Goal: Task Accomplishment & Management: Use online tool/utility

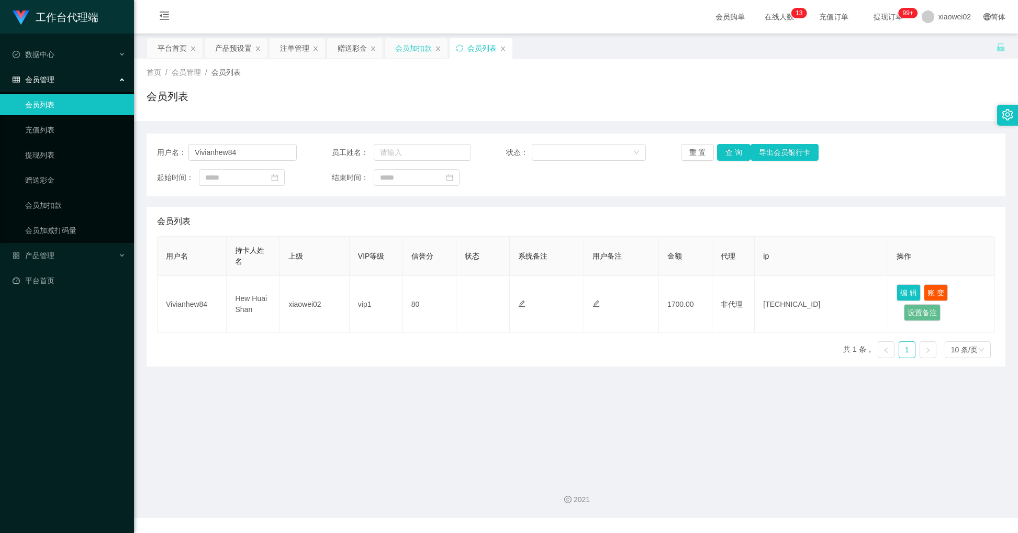
click at [402, 44] on div "会员加扣款" at bounding box center [413, 48] width 37 height 20
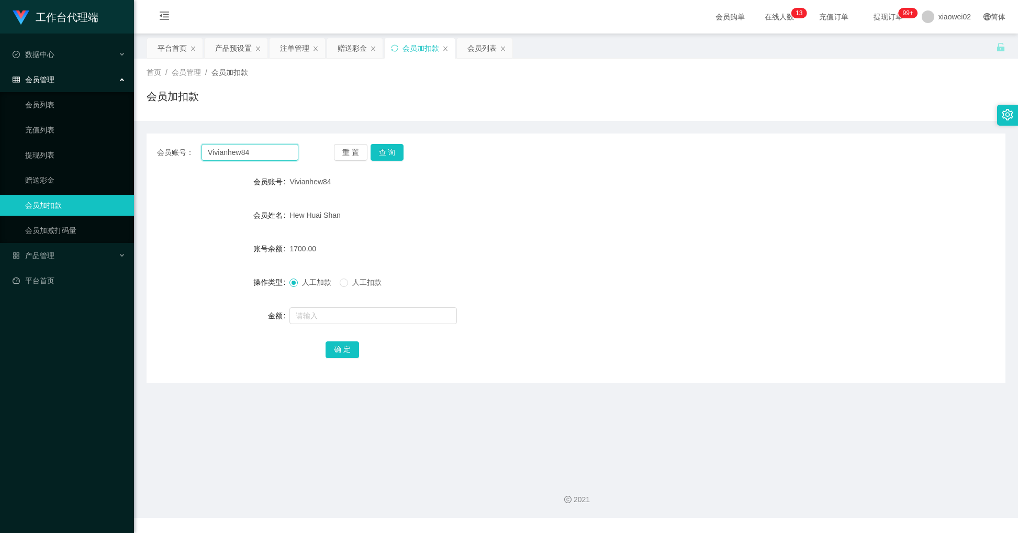
drag, startPoint x: 258, startPoint y: 153, endPoint x: 142, endPoint y: 155, distance: 115.7
click at [142, 155] on main "关闭左侧 关闭右侧 关闭其它 刷新页面 平台首页 产品预设置 注单管理 赠送彩金 会员加扣款 会员列表 首页 / 会员管理 / 会员加扣款 / 会员加扣款 会…" at bounding box center [576, 250] width 884 height 435
paste input "1imhe"
drag, startPoint x: 407, startPoint y: 151, endPoint x: 391, endPoint y: 152, distance: 15.3
click at [406, 150] on div "重 置 查 询" at bounding box center [404, 152] width 141 height 17
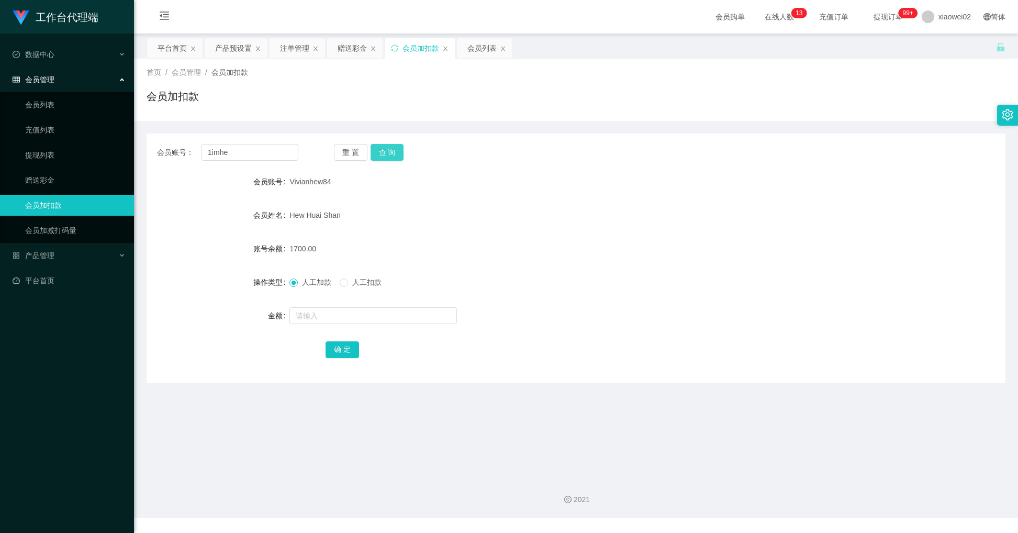
click at [391, 152] on button "查 询" at bounding box center [387, 152] width 33 height 17
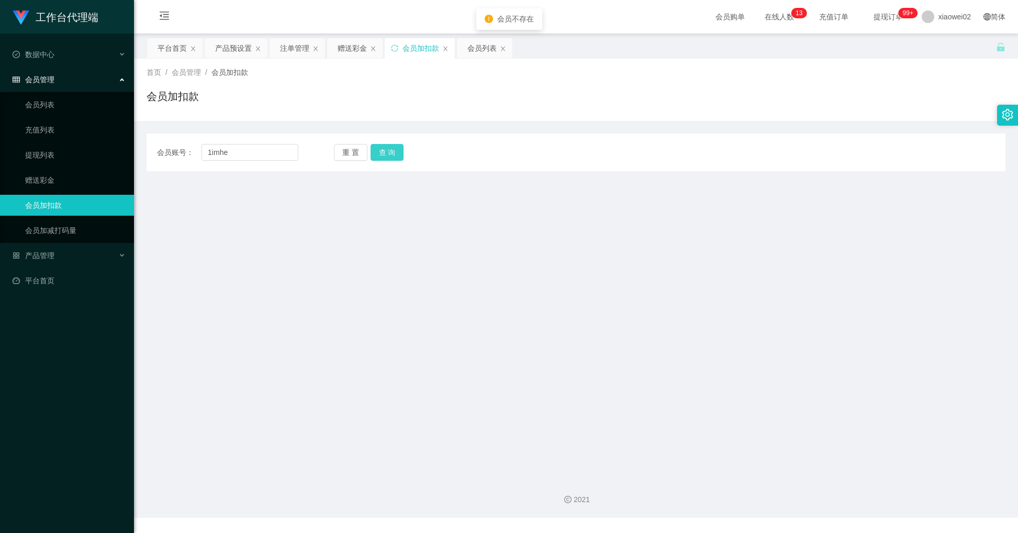
click at [389, 153] on button "查 询" at bounding box center [387, 152] width 33 height 17
click at [389, 153] on div "重 置 查 询" at bounding box center [404, 152] width 141 height 17
click at [389, 153] on button "查 询" at bounding box center [387, 152] width 33 height 17
click at [217, 158] on input "1imhe" at bounding box center [250, 152] width 97 height 17
drag, startPoint x: 231, startPoint y: 151, endPoint x: 178, endPoint y: 151, distance: 52.9
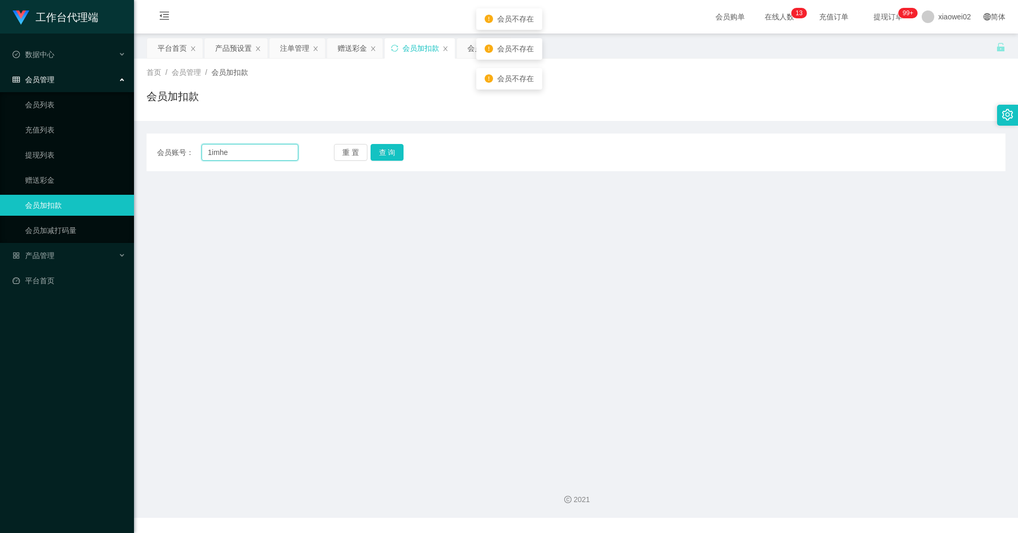
click at [178, 151] on div "会员账号： 1imhe" at bounding box center [227, 152] width 141 height 17
click at [220, 153] on input "1imhe" at bounding box center [250, 152] width 97 height 17
type input "imhe"
click at [380, 152] on button "查 询" at bounding box center [387, 152] width 33 height 17
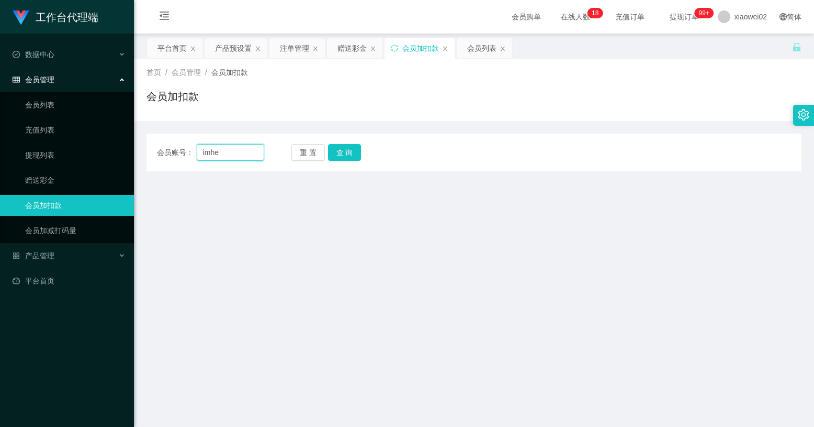
click at [235, 150] on input "imhe" at bounding box center [231, 152] width 68 height 17
click at [396, 184] on main "关闭左侧 关闭右侧 关闭其它 刷新页面 平台首页 产品预设置 注单管理 赠送彩金 会员加扣款 会员列表 首页 / 会员管理 / 会员加扣款 / 会员加扣款 会…" at bounding box center [474, 250] width 680 height 435
drag, startPoint x: 227, startPoint y: 152, endPoint x: 32, endPoint y: 154, distance: 194.7
click at [32, 154] on section "工作台代理端 数据中心 会员管理 会员列表 充值列表 提现列表 赠送彩金 会员加扣款 会员加减打码量 产品管理 开奖记录 注单管理 产品列表 即时注单 产品预…" at bounding box center [407, 259] width 814 height 518
click at [358, 150] on button "查 询" at bounding box center [344, 152] width 33 height 17
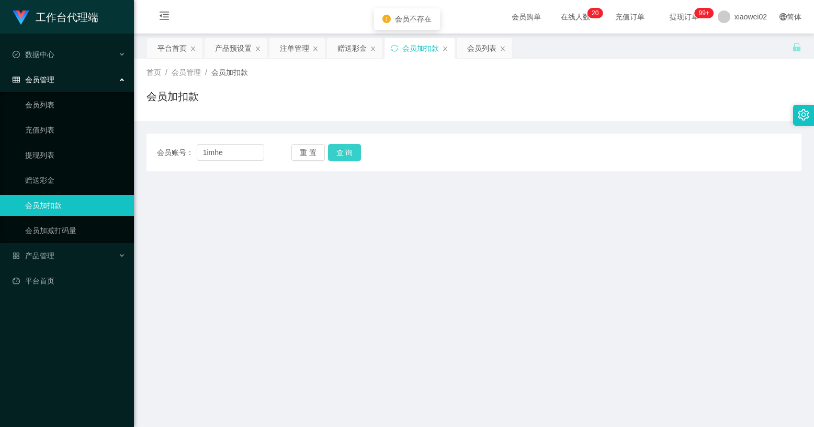
click at [352, 151] on button "查 询" at bounding box center [344, 152] width 33 height 17
click at [352, 151] on div "重 置 查 询" at bounding box center [345, 152] width 107 height 17
click at [352, 151] on button "查 询" at bounding box center [350, 152] width 45 height 17
click at [352, 151] on div "重 置 查 询" at bounding box center [345, 152] width 107 height 17
click at [352, 151] on button "查 询" at bounding box center [344, 152] width 33 height 17
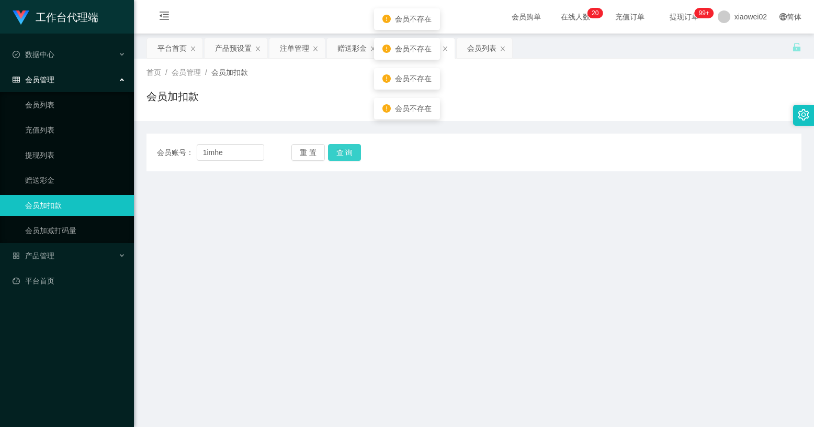
click at [352, 151] on div "重 置 查 询" at bounding box center [345, 152] width 107 height 17
drag, startPoint x: 352, startPoint y: 151, endPoint x: 344, endPoint y: 153, distance: 7.6
click at [344, 153] on button "查 询" at bounding box center [344, 152] width 33 height 17
click at [344, 153] on div "重 置 查 询" at bounding box center [345, 152] width 107 height 17
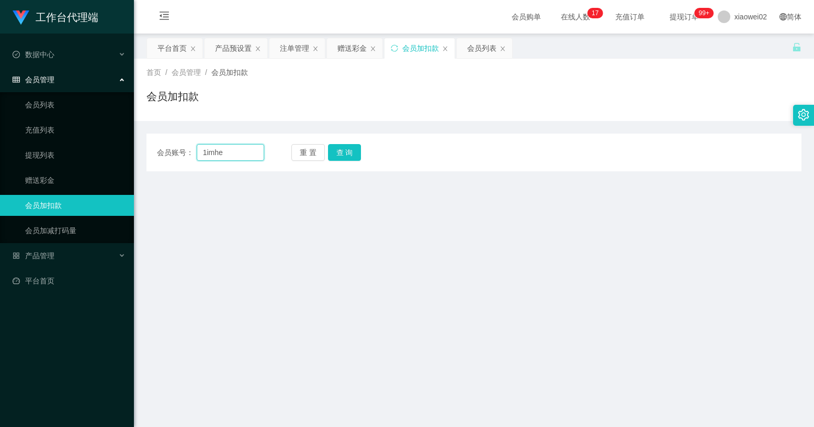
click at [209, 151] on input "1imhe" at bounding box center [231, 152] width 68 height 17
type input "limhe"
click at [343, 149] on button "查 询" at bounding box center [344, 152] width 33 height 17
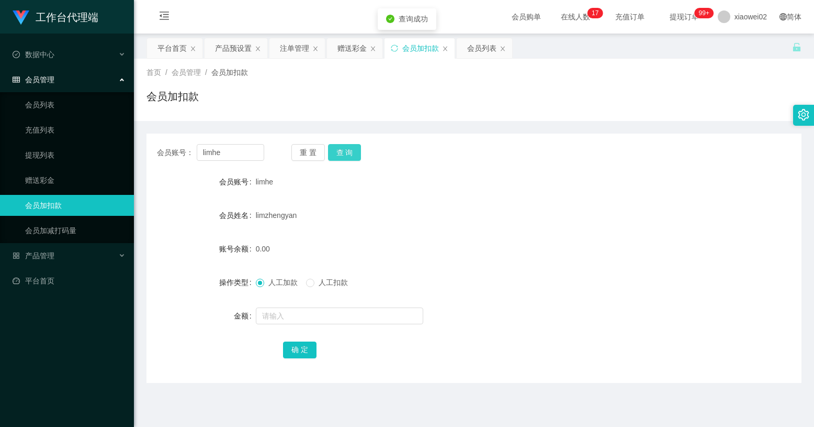
click at [343, 149] on button "查 询" at bounding box center [344, 152] width 33 height 17
click at [343, 149] on button "查 询" at bounding box center [350, 152] width 45 height 17
click at [343, 149] on div "重 置 查 询" at bounding box center [345, 152] width 107 height 17
click at [344, 149] on button "查 询" at bounding box center [344, 152] width 33 height 17
click at [344, 149] on div "重 置 查 询" at bounding box center [345, 152] width 107 height 17
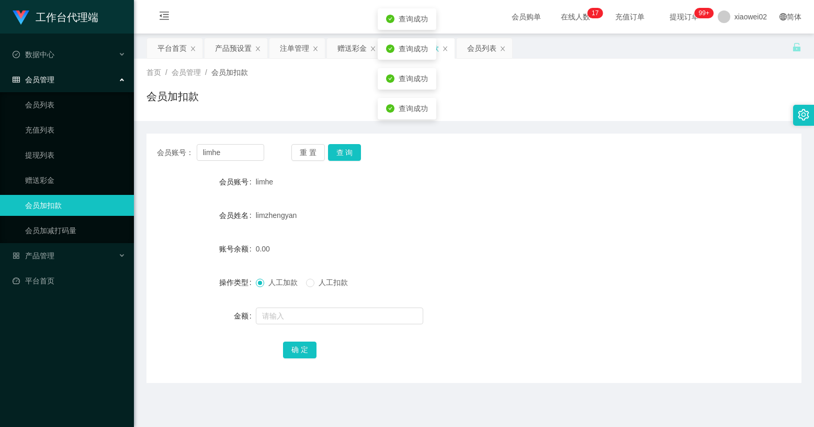
drag, startPoint x: 344, startPoint y: 149, endPoint x: 386, endPoint y: 180, distance: 51.7
click at [386, 180] on div "limhe" at bounding box center [447, 181] width 382 height 21
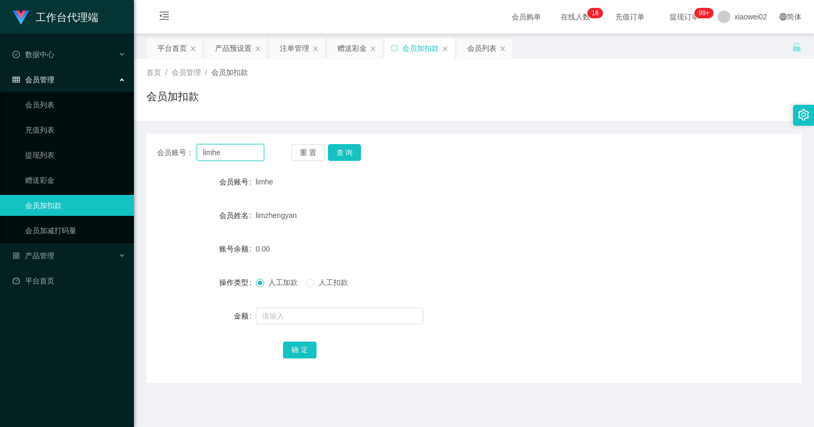
click at [231, 150] on input "limhe" at bounding box center [231, 152] width 68 height 17
click at [291, 49] on div "注单管理" at bounding box center [294, 48] width 29 height 20
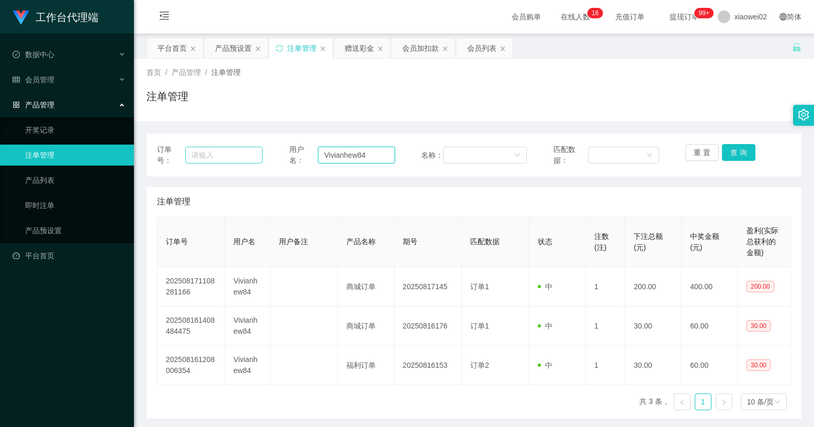
drag, startPoint x: 374, startPoint y: 158, endPoint x: 239, endPoint y: 158, distance: 134.5
click at [239, 158] on div "订单号： 用户名： Vivianhew84 名称： 匹配数据： 重 置 查 询" at bounding box center [474, 155] width 634 height 22
paste input "limhe"
type input "limhe"
click at [736, 151] on button "查 询" at bounding box center [738, 152] width 33 height 17
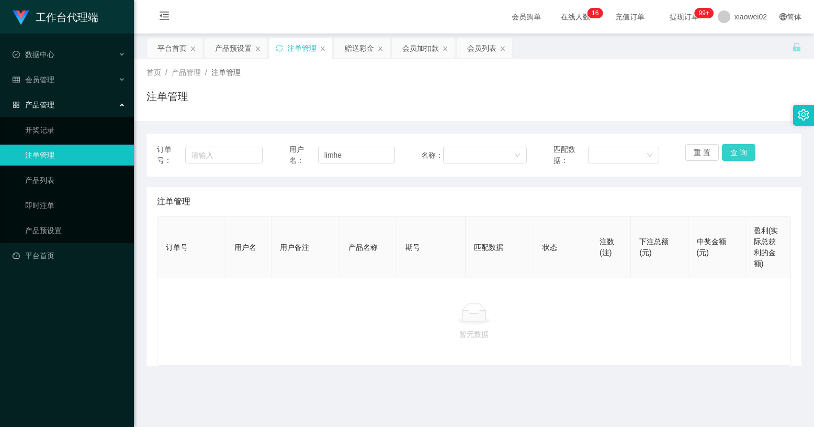
click at [734, 152] on button "查 询" at bounding box center [738, 152] width 33 height 17
click at [734, 152] on div "重 置 查 询" at bounding box center [739, 155] width 106 height 22
click at [422, 47] on div "会员加扣款" at bounding box center [420, 48] width 37 height 20
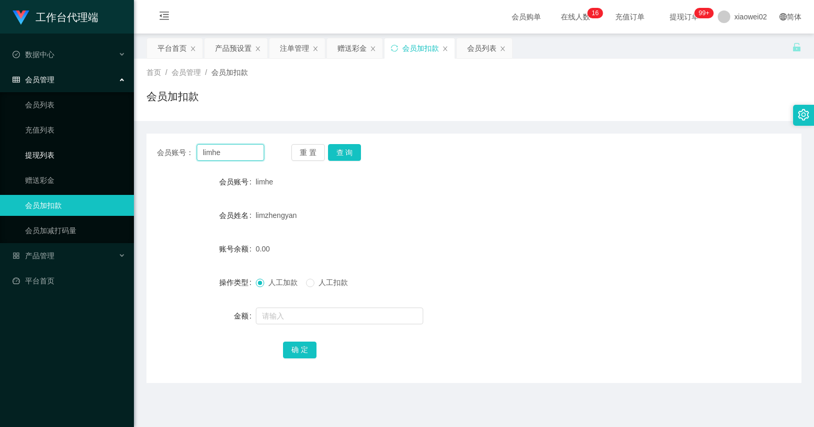
drag, startPoint x: 232, startPoint y: 152, endPoint x: 326, endPoint y: 161, distance: 93.6
click at [51, 150] on section "工作台代理端 数据中心 会员管理 会员列表 充值列表 提现列表 赠送彩金 会员加扣款 会员加减打码量 产品管理 开奖记录 注单管理 产品列表 即时注单 产品预…" at bounding box center [407, 259] width 814 height 518
click at [358, 159] on button "查 询" at bounding box center [344, 152] width 33 height 17
click at [358, 159] on button "查 询" at bounding box center [350, 152] width 45 height 17
click at [358, 159] on div "重 置 查 询" at bounding box center [345, 152] width 107 height 17
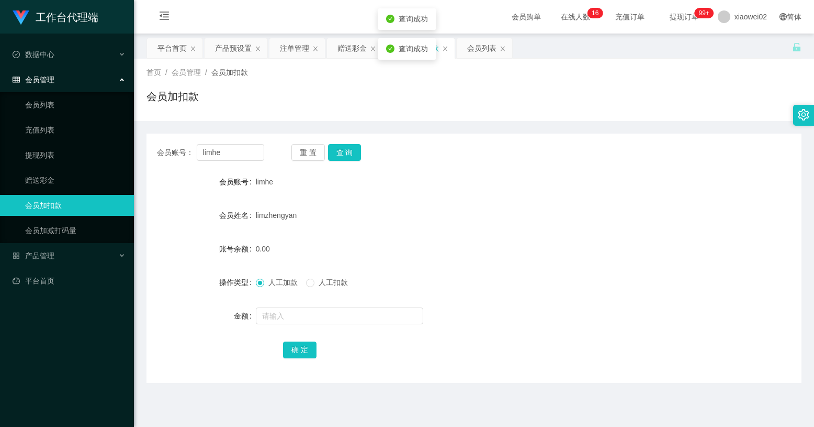
drag, startPoint x: 358, startPoint y: 159, endPoint x: 283, endPoint y: 129, distance: 81.1
click at [283, 129] on div "会员账号： limhe 重 置 查 询 会员账号 limhe 会员姓名 limzhengyan 账号余额 0.00 操作类型 人工加款 人工扣款 金额 确 定" at bounding box center [474, 252] width 655 height 262
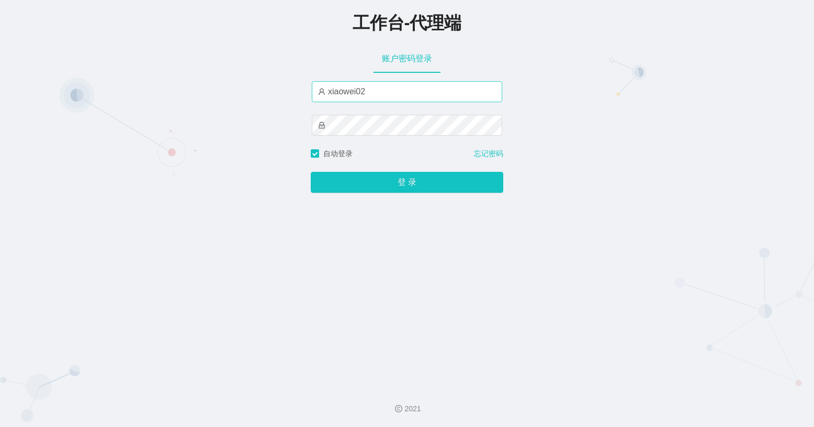
click at [390, 95] on input "xiaowei02" at bounding box center [407, 91] width 191 height 21
type input "xiaowei03"
click at [311, 172] on button "登 录" at bounding box center [407, 182] width 193 height 21
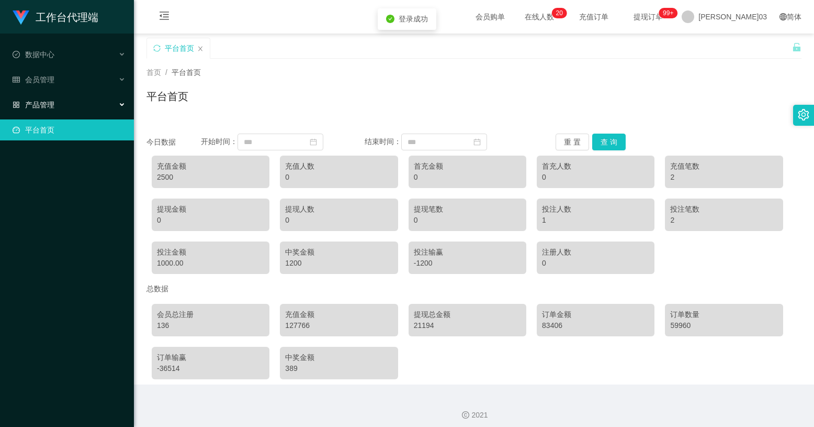
drag, startPoint x: 42, startPoint y: 102, endPoint x: 47, endPoint y: 109, distance: 9.2
click at [42, 103] on font "产品管理" at bounding box center [39, 104] width 29 height 8
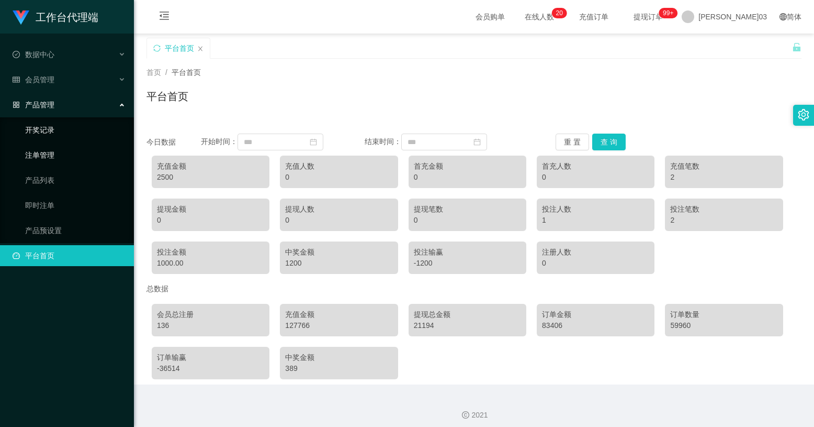
click at [69, 154] on link "注单管理" at bounding box center [75, 154] width 100 height 21
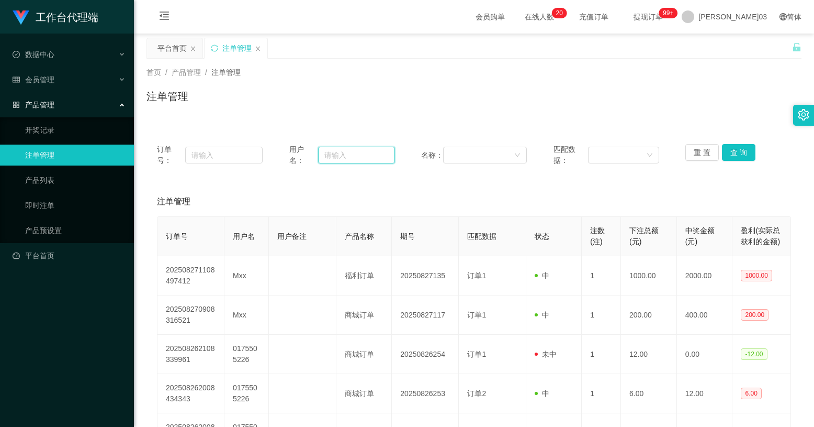
click at [350, 148] on input "text" at bounding box center [356, 155] width 77 height 17
paste input "limhe"
type input "limhe"
click at [722, 155] on button "查 询" at bounding box center [738, 152] width 33 height 17
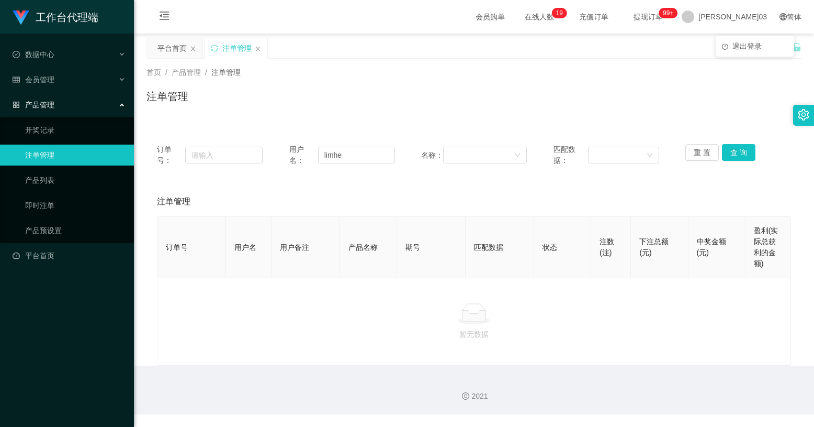
drag, startPoint x: 745, startPoint y: 18, endPoint x: 745, endPoint y: 58, distance: 39.8
click at [744, 18] on span "小伟03" at bounding box center [733, 16] width 69 height 33
click at [695, 12] on span at bounding box center [688, 16] width 13 height 13
click at [737, 42] on span "退出登录" at bounding box center [747, 46] width 29 height 8
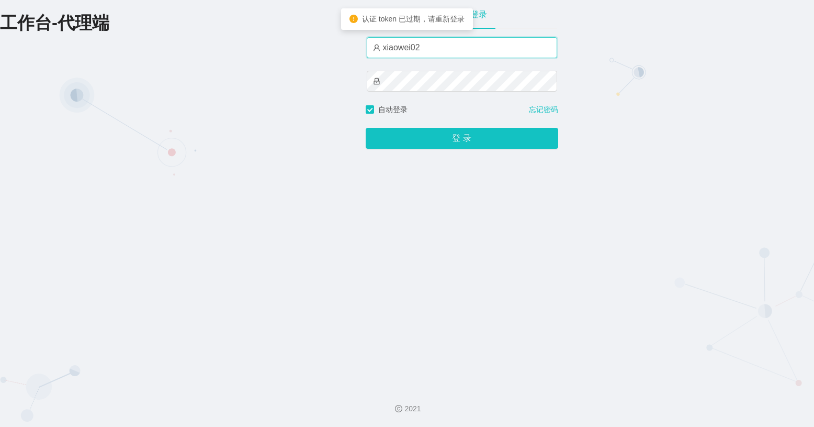
click at [443, 44] on input "xiaowei02" at bounding box center [462, 47] width 191 height 21
type input "xiaowei01"
click at [366, 128] on button "登 录" at bounding box center [462, 138] width 193 height 21
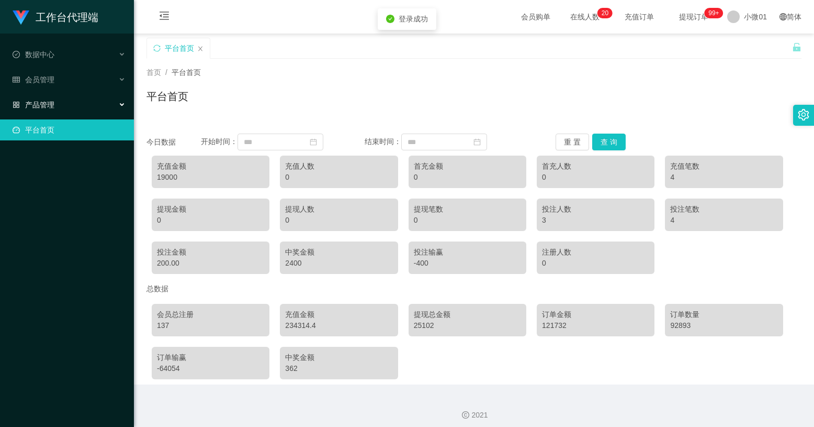
click at [76, 94] on div "产品管理" at bounding box center [67, 104] width 134 height 21
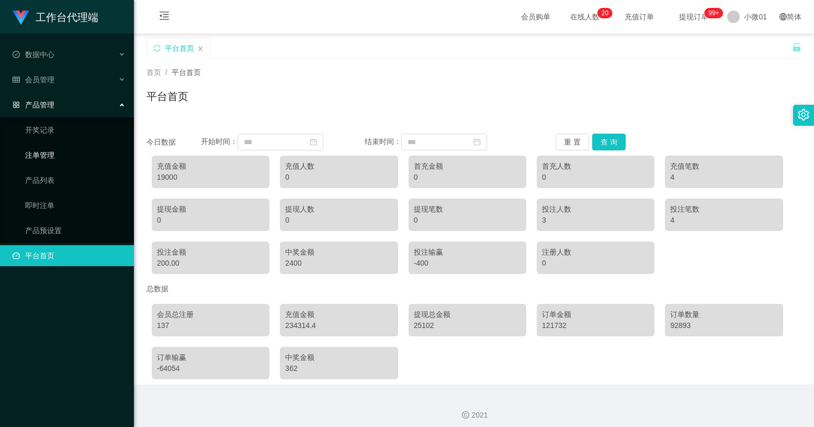
click at [60, 158] on link "注单管理" at bounding box center [75, 154] width 100 height 21
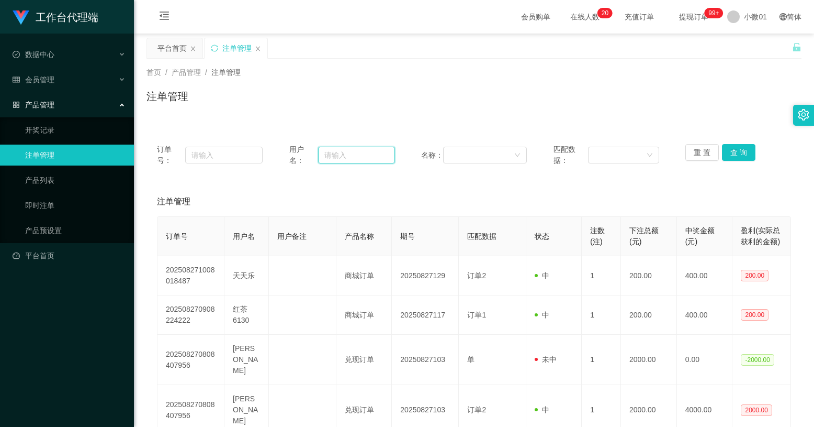
click at [331, 155] on input "text" at bounding box center [356, 155] width 77 height 17
paste input "limhe"
type input "limhe"
click at [743, 143] on div "订单号： 用户名： limhe 名称： 匹配数据： 重 置 查 询" at bounding box center [474, 154] width 655 height 43
click at [741, 149] on button "查 询" at bounding box center [738, 152] width 33 height 17
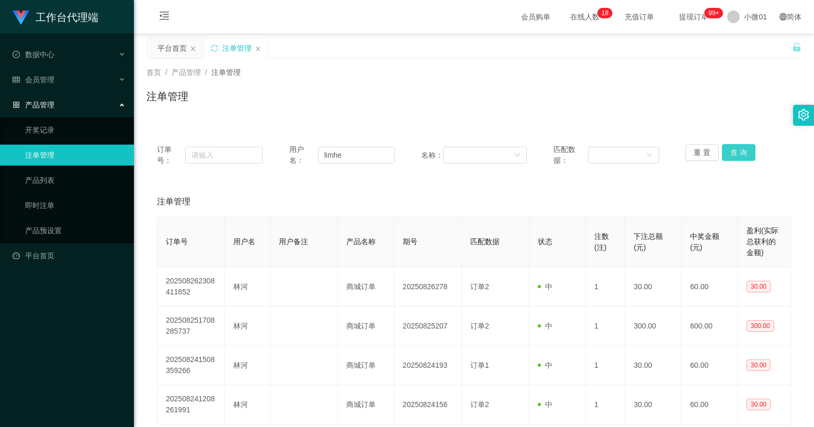
click at [741, 149] on button "查 询" at bounding box center [738, 152] width 33 height 17
click at [741, 149] on div "重 置 查 询" at bounding box center [739, 155] width 106 height 22
click at [750, 151] on div "重 置 查 询" at bounding box center [739, 155] width 106 height 22
click at [736, 152] on button "查 询" at bounding box center [738, 152] width 33 height 17
click at [734, 153] on div "重 置 查 询" at bounding box center [739, 155] width 106 height 22
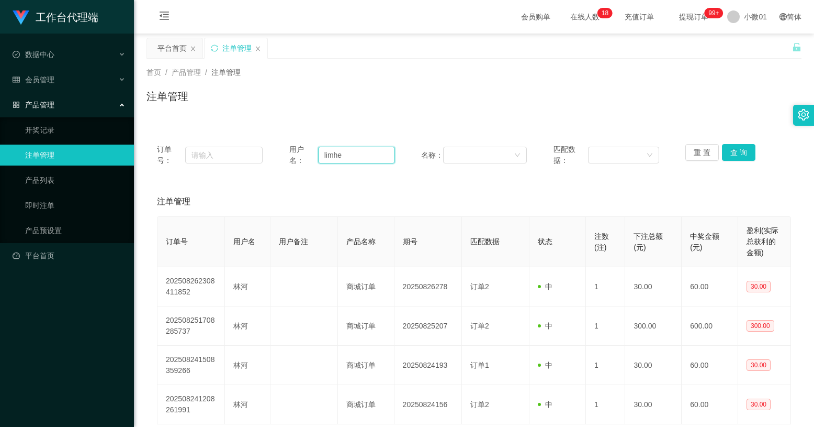
drag, startPoint x: 363, startPoint y: 154, endPoint x: 95, endPoint y: 156, distance: 268.0
click at [95, 156] on section "工作台代理端 数据中心 会员管理 产品管理 开奖记录 注单管理 产品列表 即时注单 产品预设置 平台首页 保存配置 重置配置 整体风格设置 主题色 导航设置 …" at bounding box center [407, 253] width 814 height 506
click at [69, 85] on div "会员管理" at bounding box center [67, 79] width 134 height 21
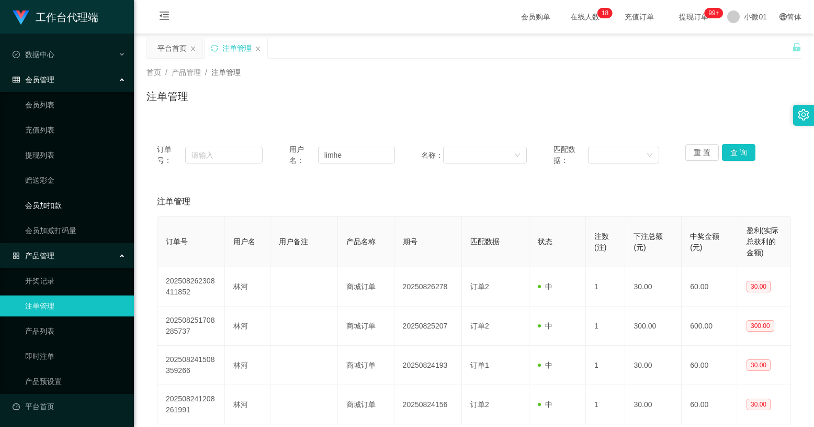
click at [42, 203] on link "会员加扣款" at bounding box center [75, 205] width 100 height 21
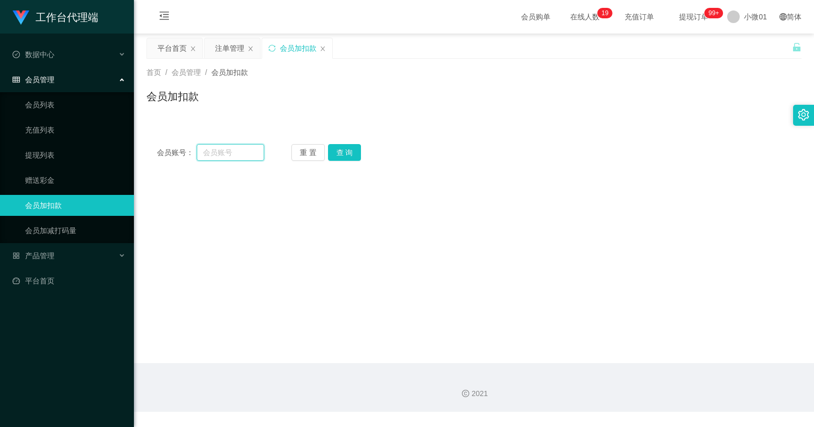
click at [230, 151] on input "text" at bounding box center [231, 152] width 68 height 17
paste input "limhe"
type input "limhe"
click at [341, 154] on button "查 询" at bounding box center [344, 152] width 33 height 17
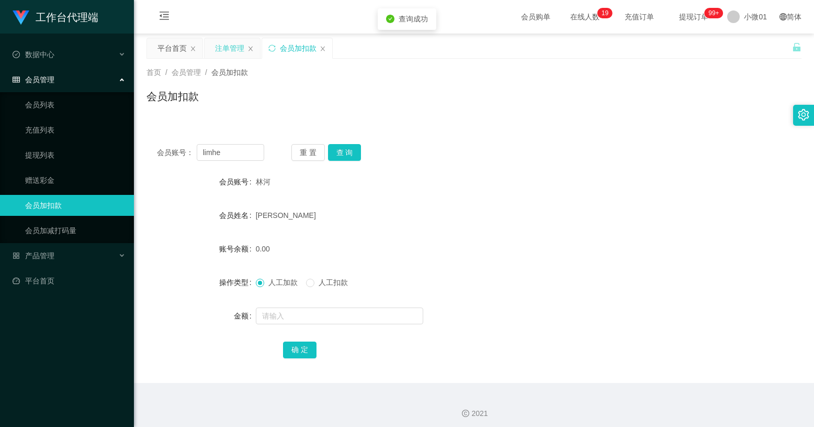
click at [221, 55] on div "注单管理" at bounding box center [229, 48] width 29 height 20
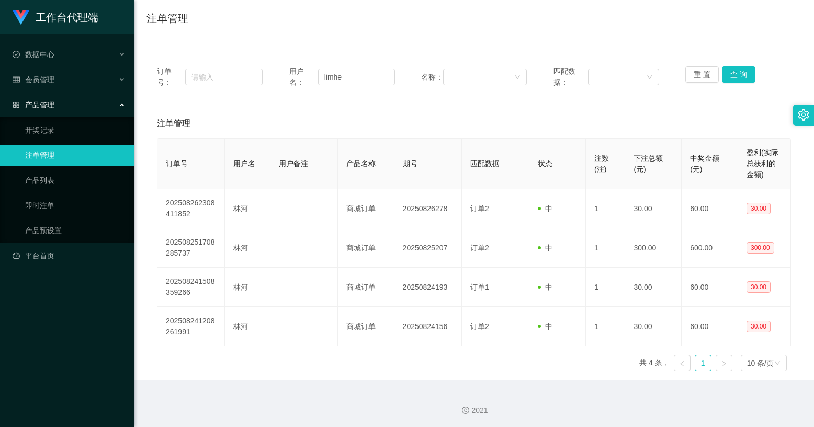
scroll to position [80, 0]
drag, startPoint x: 715, startPoint y: 76, endPoint x: 725, endPoint y: 73, distance: 10.1
click at [715, 76] on div "重 置 查 询" at bounding box center [739, 75] width 106 height 22
click at [728, 73] on button "查 询" at bounding box center [738, 72] width 33 height 17
click at [728, 73] on div "重 置 查 询" at bounding box center [739, 75] width 106 height 22
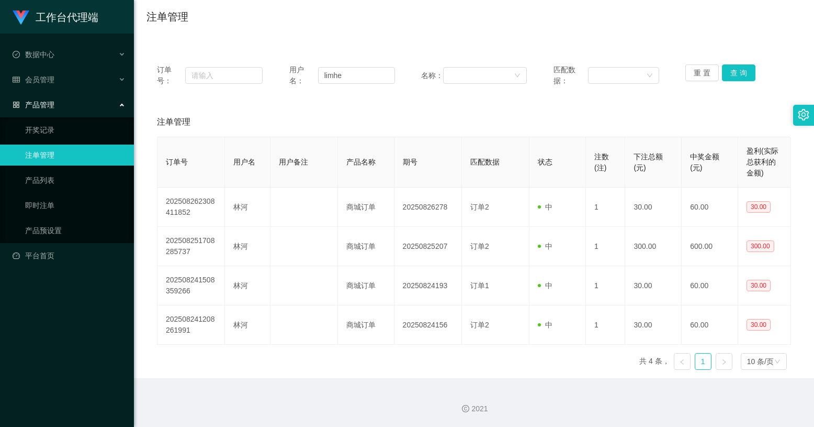
drag, startPoint x: 728, startPoint y: 73, endPoint x: 690, endPoint y: 109, distance: 52.2
click at [690, 109] on div "注单管理" at bounding box center [474, 121] width 634 height 29
click at [714, 83] on div "重 置 查 询" at bounding box center [739, 75] width 106 height 22
click at [736, 76] on button "查 询" at bounding box center [738, 72] width 33 height 17
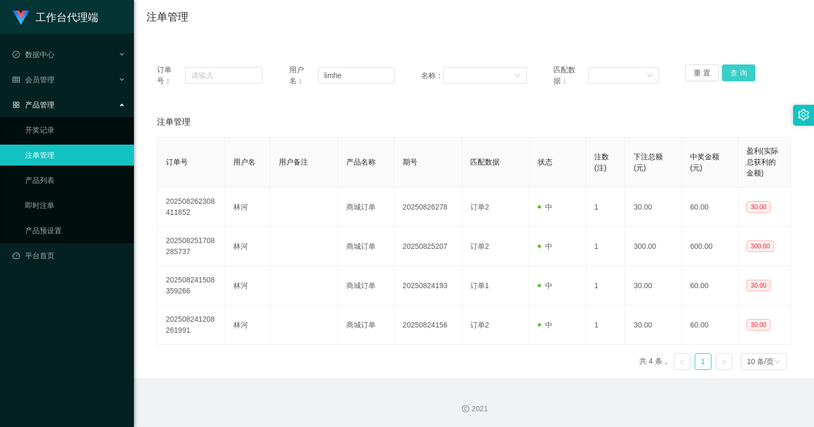
click at [736, 76] on button "查 询" at bounding box center [738, 72] width 33 height 17
click at [736, 76] on div "重 置 查 询" at bounding box center [739, 75] width 106 height 22
click at [738, 70] on button "查 询" at bounding box center [738, 72] width 33 height 17
click at [738, 70] on div "重 置 查 询" at bounding box center [739, 75] width 106 height 22
click at [738, 70] on button "查 询" at bounding box center [738, 72] width 33 height 17
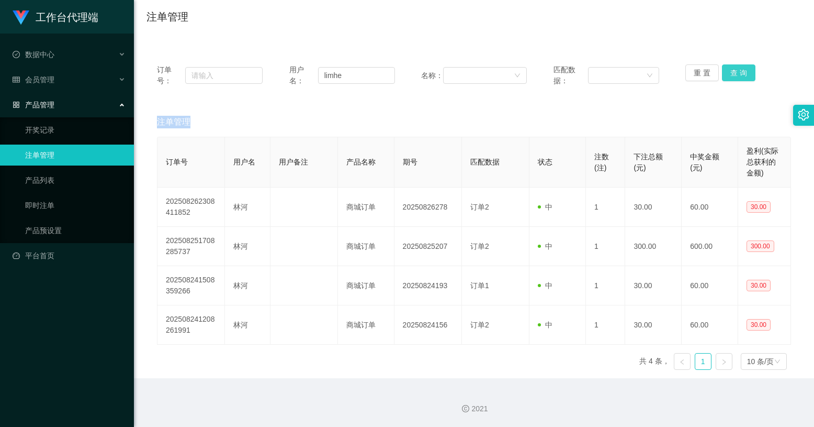
click at [724, 74] on button "查 询" at bounding box center [738, 72] width 33 height 17
click at [725, 74] on div "重 置 查 询" at bounding box center [739, 75] width 106 height 22
drag, startPoint x: 725, startPoint y: 74, endPoint x: 714, endPoint y: 64, distance: 14.1
click at [714, 64] on div "重 置 查 询" at bounding box center [739, 75] width 106 height 22
click at [726, 74] on button "查 询" at bounding box center [738, 72] width 33 height 17
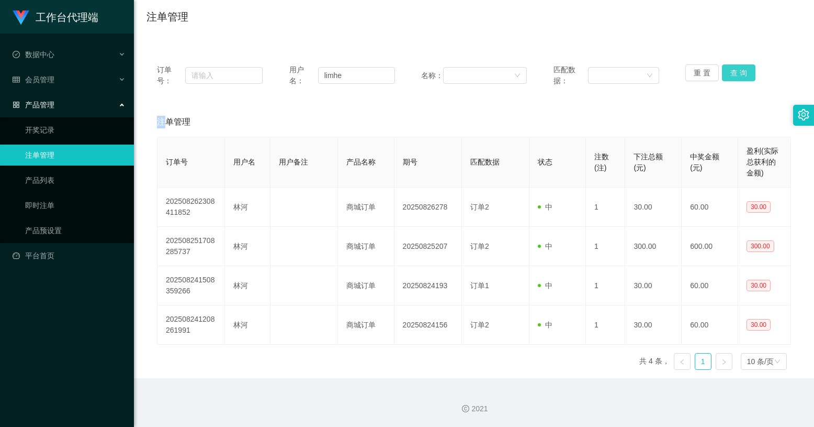
click at [726, 74] on div "重 置 查 询" at bounding box center [739, 75] width 106 height 22
click at [726, 74] on button "查 询" at bounding box center [738, 72] width 33 height 17
click at [726, 74] on div "重 置 查 询" at bounding box center [739, 75] width 106 height 22
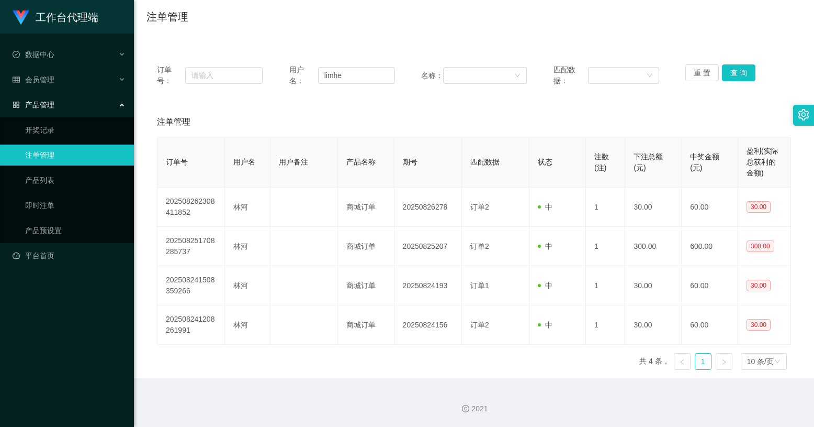
drag, startPoint x: 726, startPoint y: 74, endPoint x: 653, endPoint y: 49, distance: 77.0
click at [653, 49] on div "订单号： 用户名： limhe 名称： 匹配数据： 重 置 查 询 注单管理 订单号 用户名 用户备注 产品名称 期号 匹配数据 状态 注数(注) 下注总额(…" at bounding box center [474, 209] width 655 height 337
click at [734, 72] on button "查 询" at bounding box center [738, 72] width 33 height 17
click at [734, 72] on div "重 置 查 询" at bounding box center [739, 75] width 106 height 22
click at [734, 72] on button "查 询" at bounding box center [744, 72] width 45 height 17
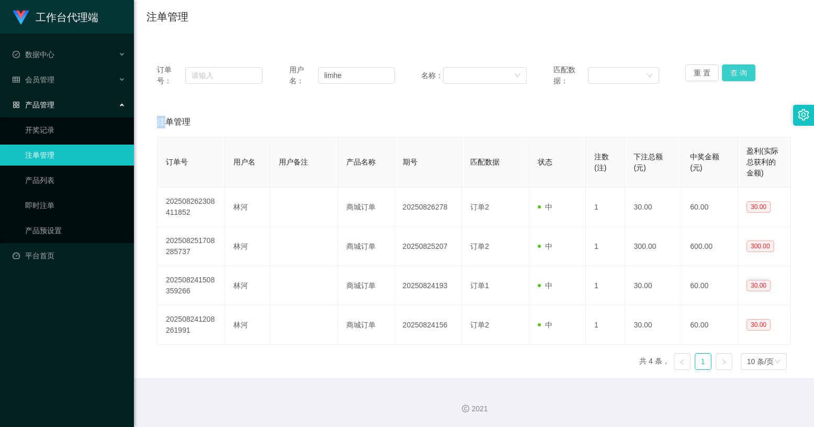
drag, startPoint x: 732, startPoint y: 77, endPoint x: 741, endPoint y: 15, distance: 63.5
click at [732, 77] on button "查 询" at bounding box center [738, 72] width 33 height 17
